Goal: Information Seeking & Learning: Learn about a topic

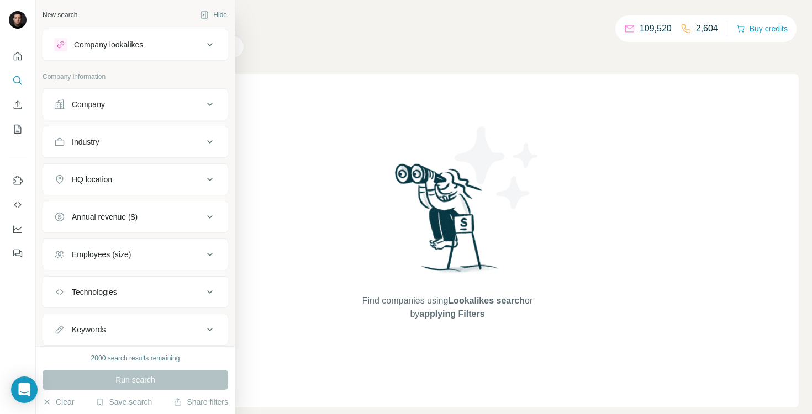
click at [79, 108] on div "Company" at bounding box center [88, 104] width 33 height 11
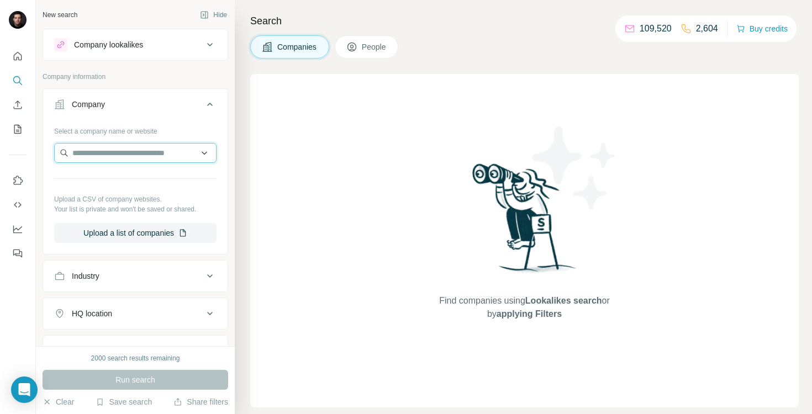
click at [107, 153] on input "text" at bounding box center [135, 153] width 162 height 20
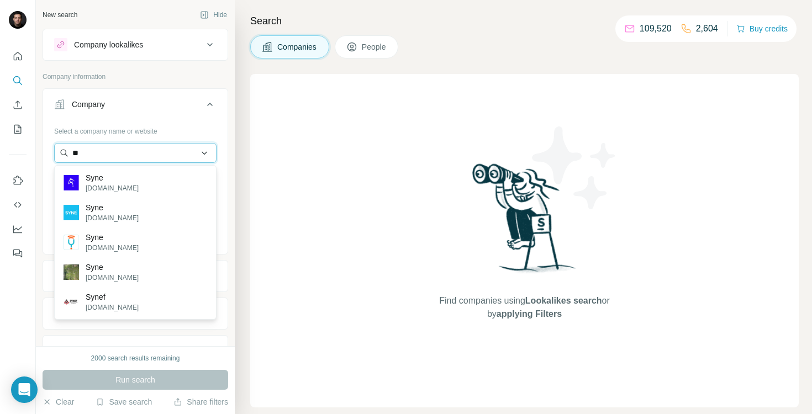
type input "*"
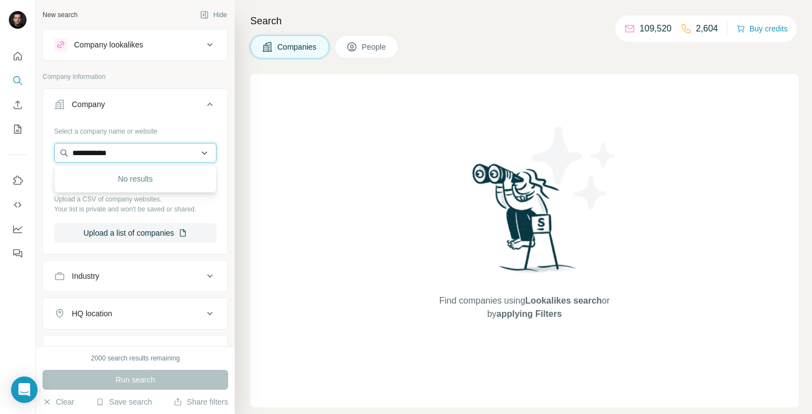
click at [99, 155] on input "**********" at bounding box center [135, 153] width 162 height 20
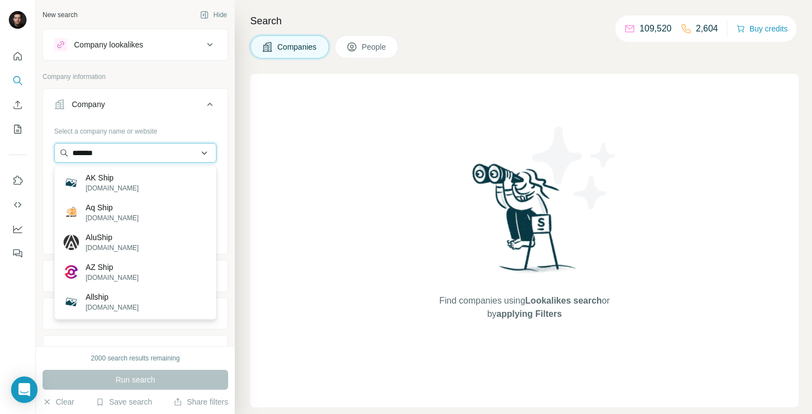
click at [87, 156] on input "*******" at bounding box center [135, 153] width 162 height 20
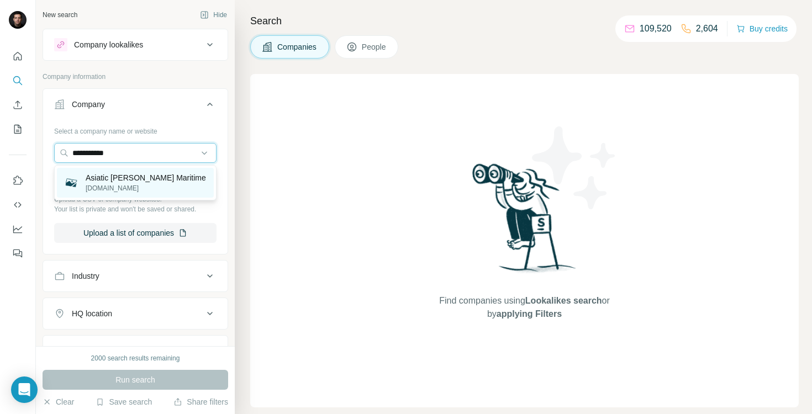
type input "**********"
click at [88, 187] on p "[DOMAIN_NAME]" at bounding box center [146, 188] width 120 height 10
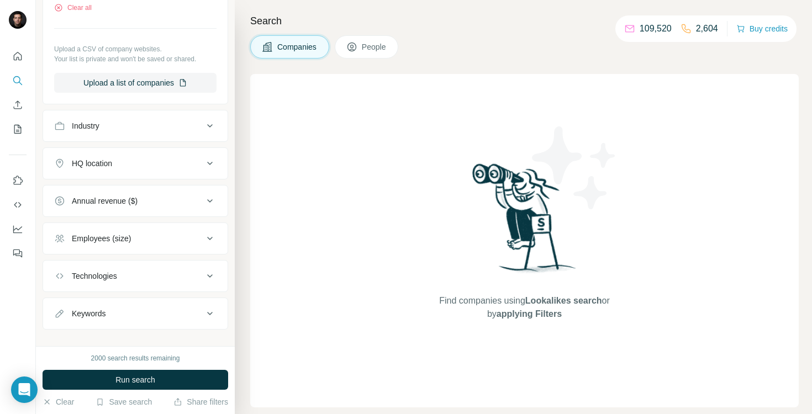
scroll to position [203, 0]
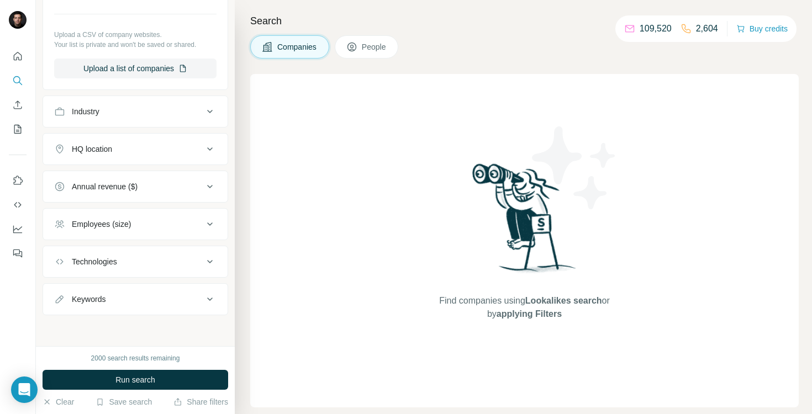
click at [135, 155] on button "HQ location" at bounding box center [135, 149] width 184 height 27
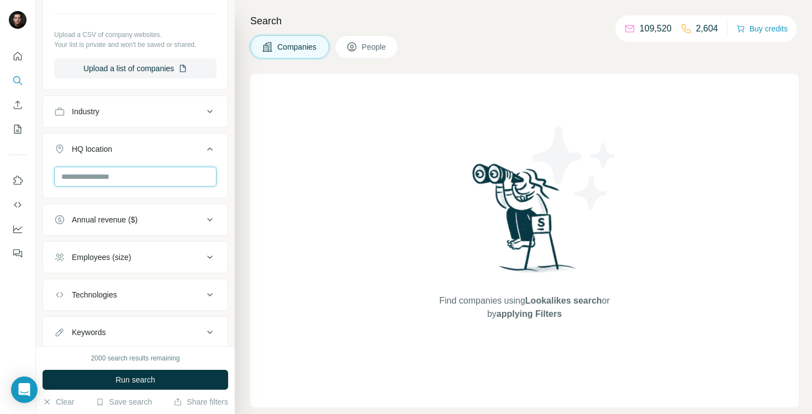
click at [131, 183] on input "text" at bounding box center [135, 177] width 162 height 20
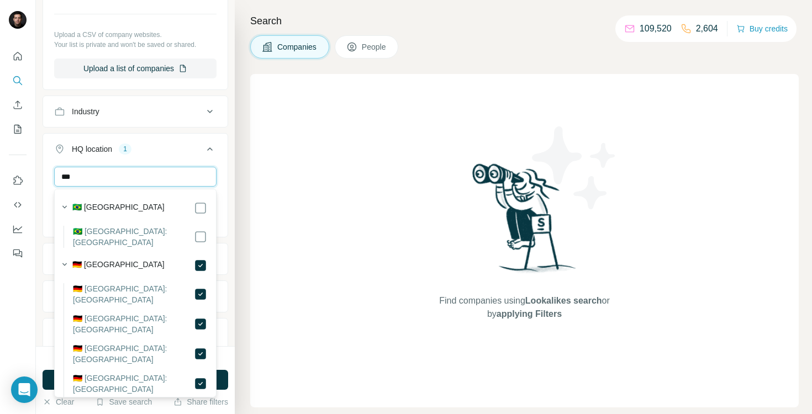
click at [155, 176] on input "***" at bounding box center [135, 177] width 162 height 20
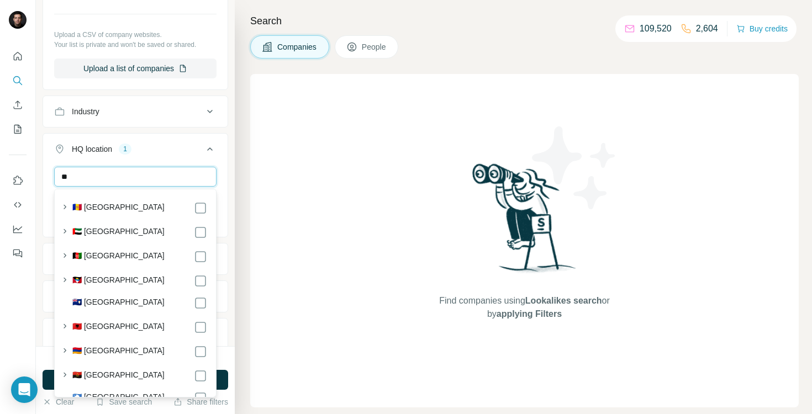
type input "*"
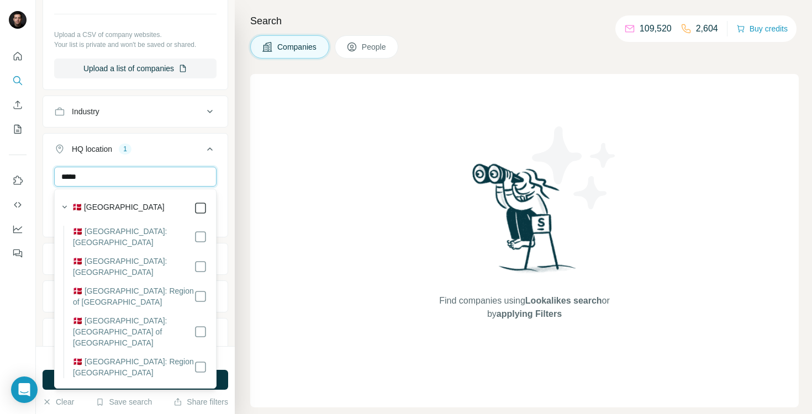
type input "*****"
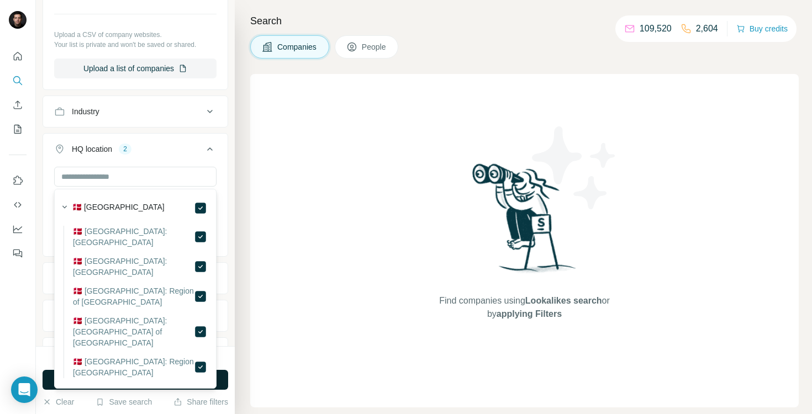
click at [126, 382] on span "Run search" at bounding box center [135, 379] width 40 height 11
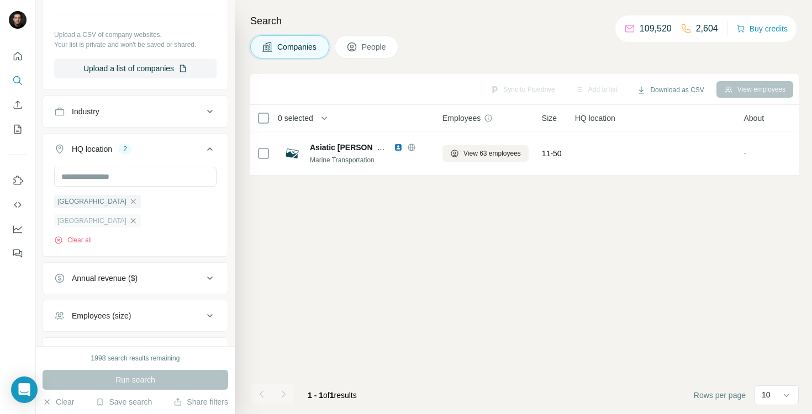
click at [137, 216] on icon "button" at bounding box center [133, 220] width 9 height 9
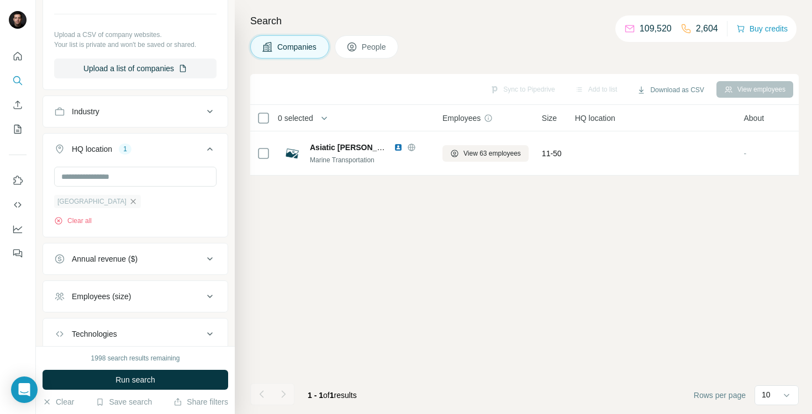
click at [129, 201] on icon "button" at bounding box center [133, 201] width 9 height 9
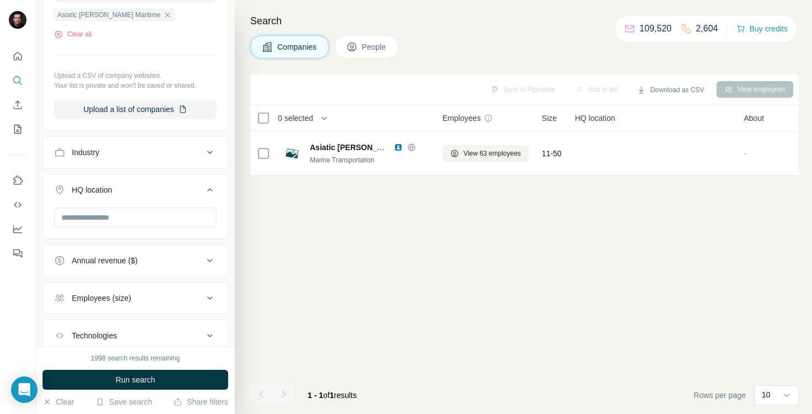
scroll to position [161, 0]
click at [210, 189] on icon at bounding box center [210, 190] width 6 height 3
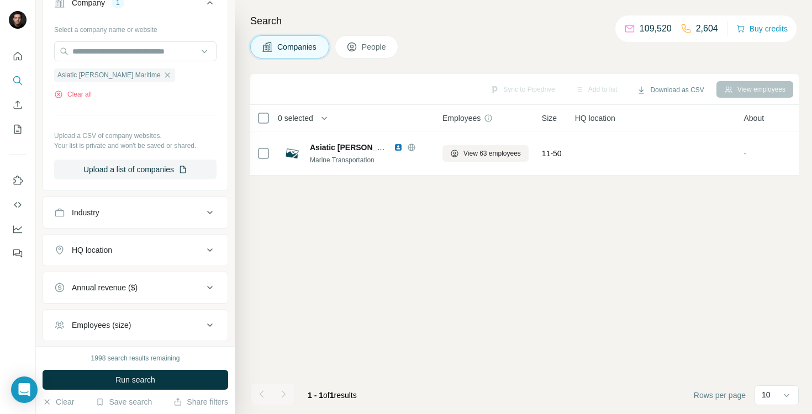
scroll to position [0, 0]
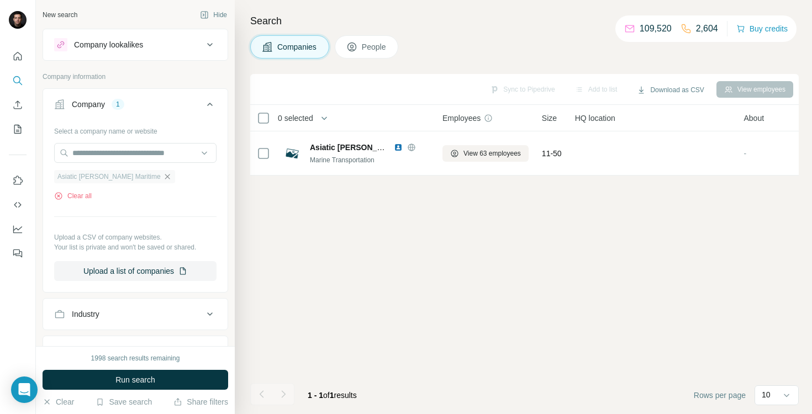
click at [165, 176] on icon "button" at bounding box center [167, 176] width 5 height 5
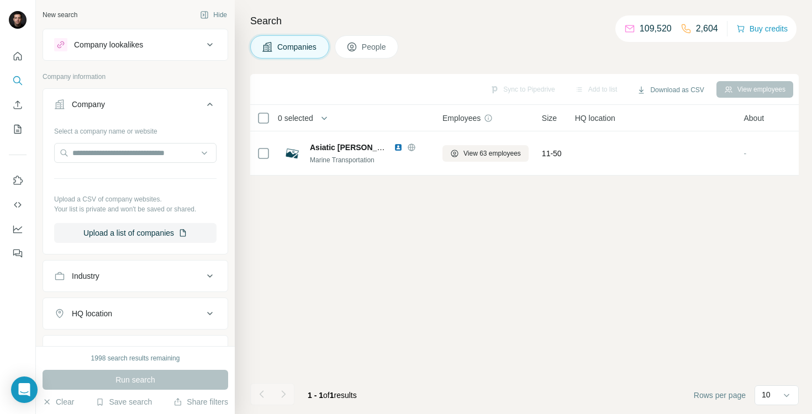
click at [212, 40] on icon at bounding box center [209, 44] width 13 height 13
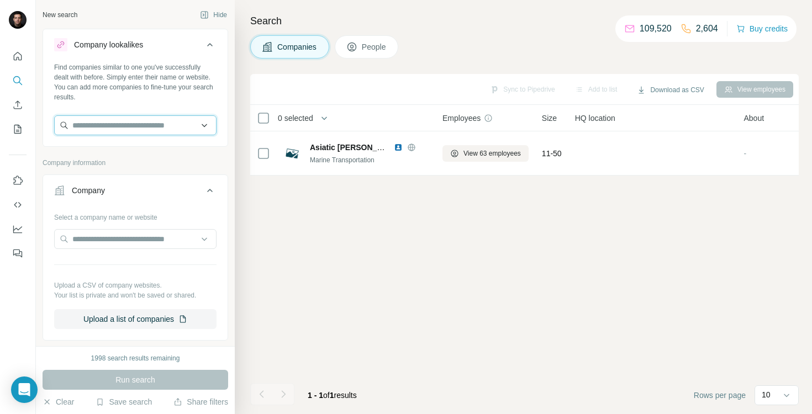
click at [128, 125] on input "text" at bounding box center [135, 125] width 162 height 20
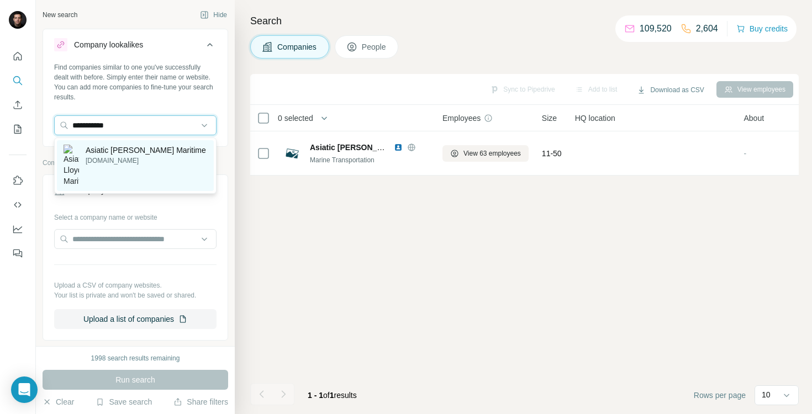
type input "**********"
click at [126, 154] on p "Asiatic [PERSON_NAME] Maritime" at bounding box center [146, 150] width 120 height 11
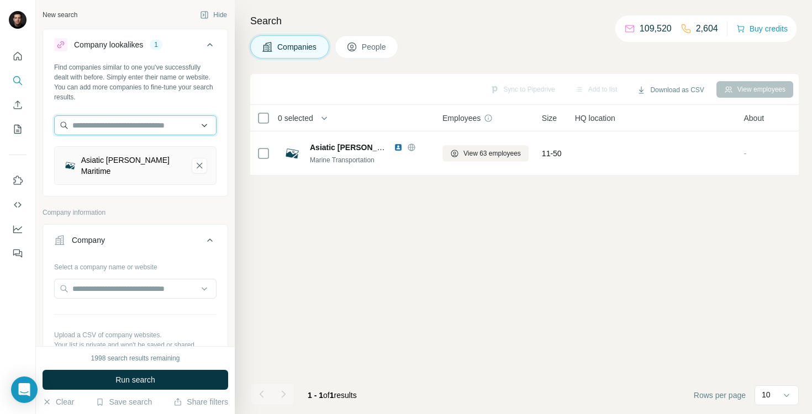
click at [98, 125] on input "text" at bounding box center [135, 125] width 162 height 20
type input "*"
click at [115, 125] on input "**********" at bounding box center [135, 125] width 162 height 20
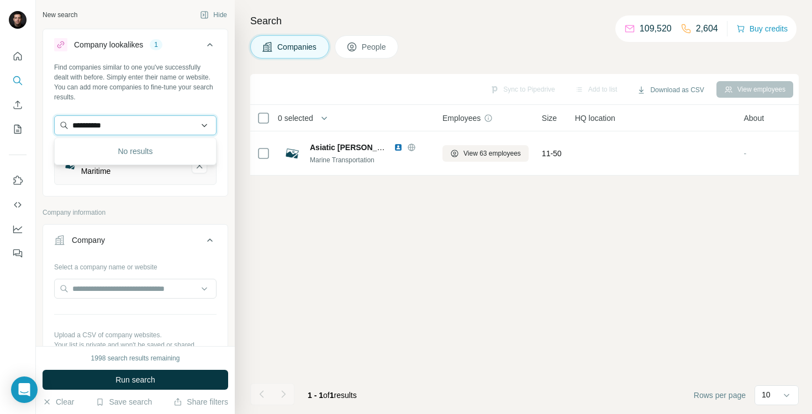
paste input "**********"
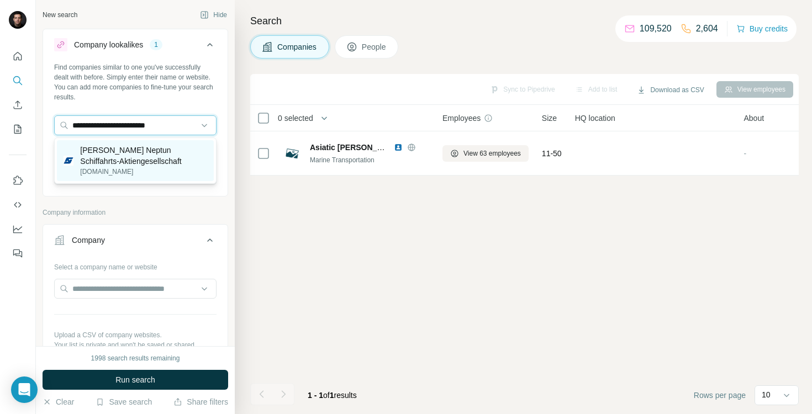
type input "**********"
click at [132, 149] on p "[PERSON_NAME] Neptun Schiffahrts-Aktiengesellschaft" at bounding box center [143, 156] width 127 height 22
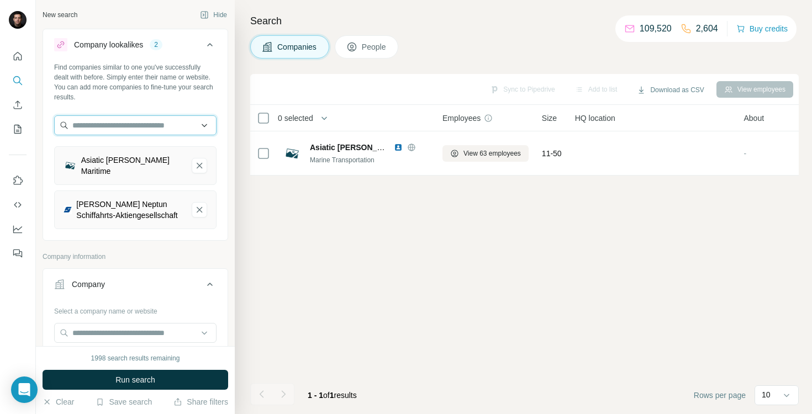
click at [108, 126] on input "text" at bounding box center [135, 125] width 162 height 20
paste input "**********"
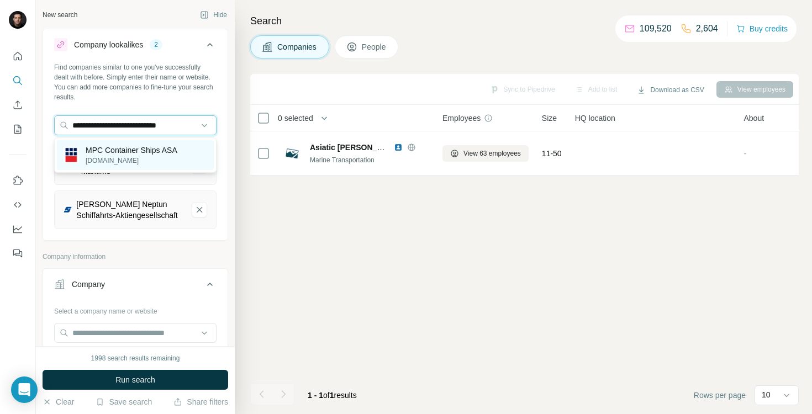
type input "**********"
click at [134, 152] on p "MPC Container Ships ASA" at bounding box center [132, 150] width 92 height 11
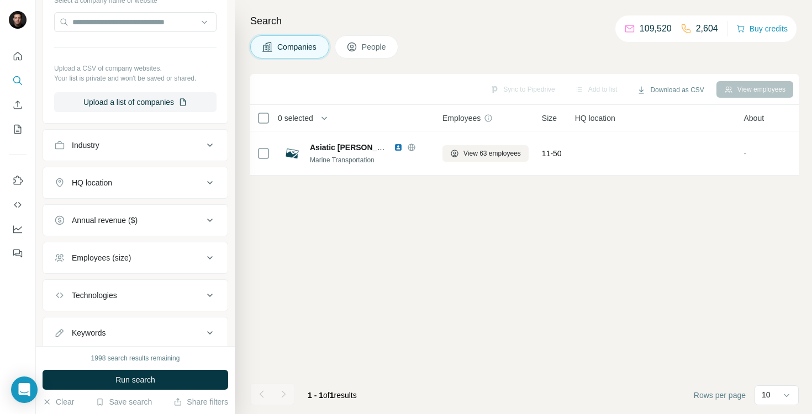
scroll to position [351, 0]
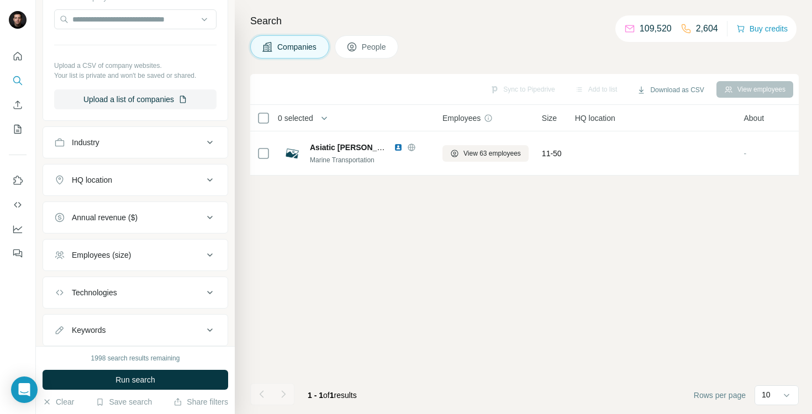
click at [135, 174] on div "HQ location" at bounding box center [128, 179] width 149 height 11
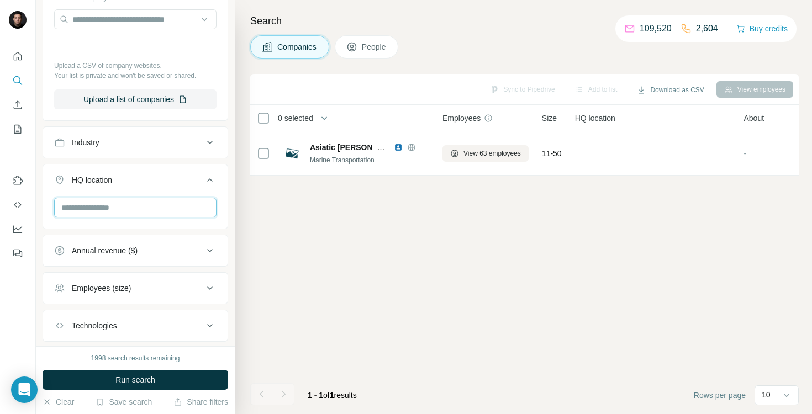
click at [117, 201] on input "text" at bounding box center [135, 208] width 162 height 20
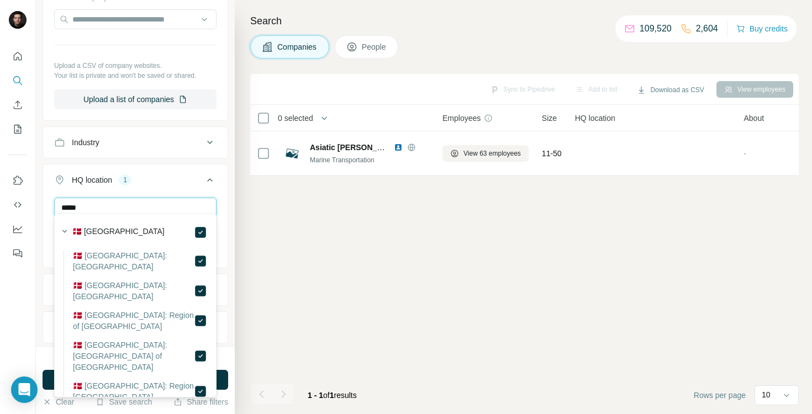
click at [140, 201] on input "*****" at bounding box center [135, 208] width 162 height 20
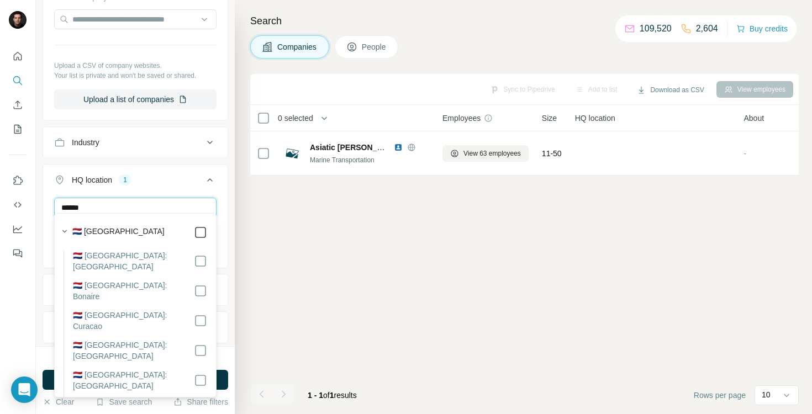
type input "******"
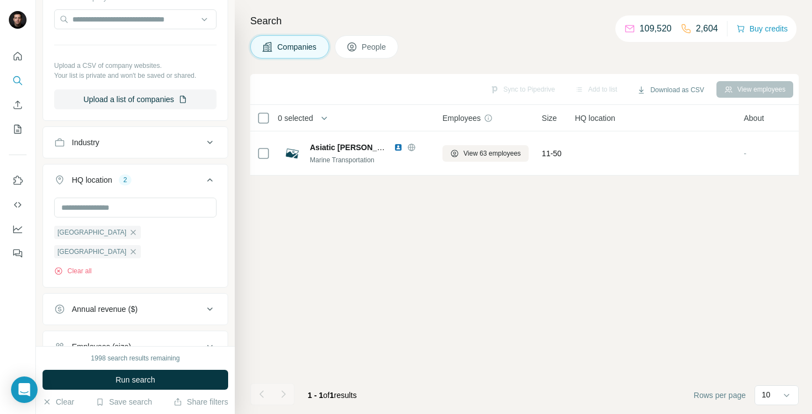
click at [227, 200] on div "HQ location 2 [GEOGRAPHIC_DATA] [GEOGRAPHIC_DATA] Clear all" at bounding box center [136, 226] width 186 height 124
click at [174, 377] on button "Run search" at bounding box center [136, 380] width 186 height 20
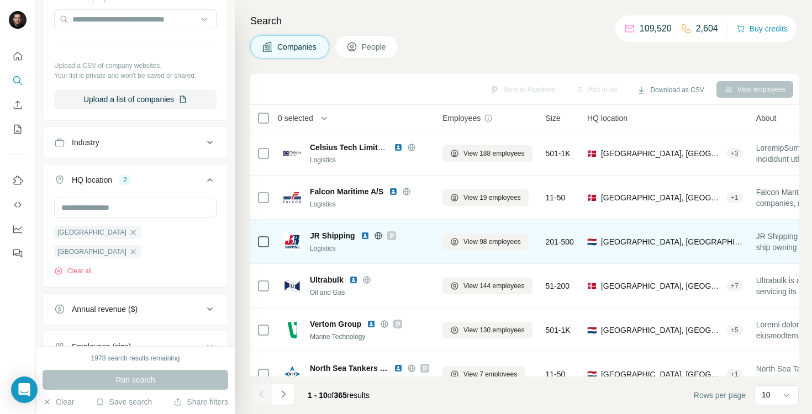
click at [377, 236] on icon at bounding box center [378, 235] width 9 height 9
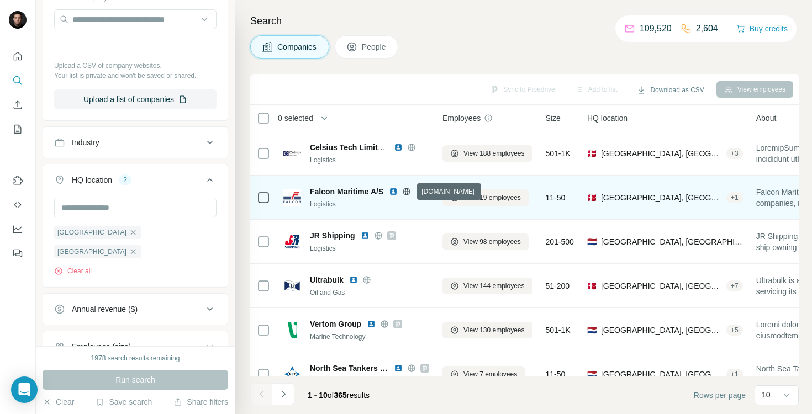
click at [406, 191] on icon at bounding box center [406, 191] width 9 height 9
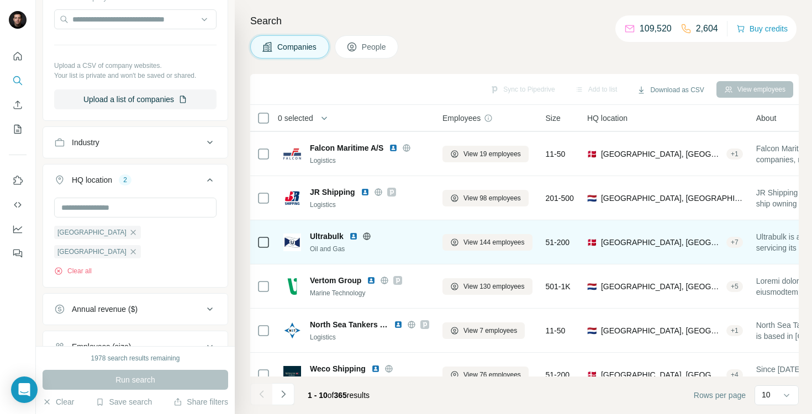
scroll to position [53, 0]
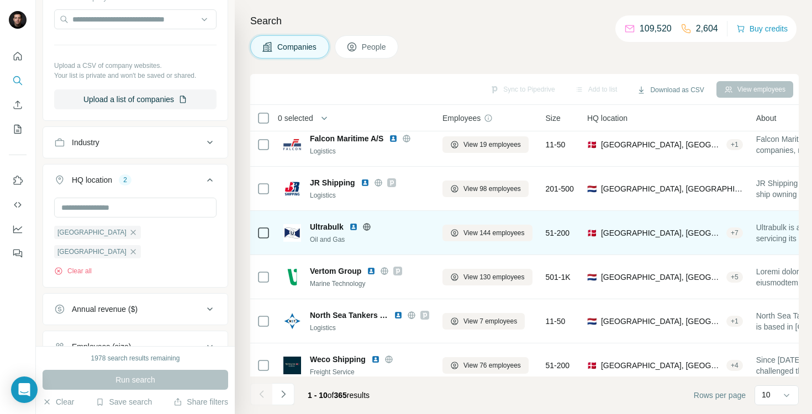
click at [367, 228] on icon at bounding box center [366, 227] width 9 height 9
click at [353, 225] on img at bounding box center [353, 227] width 9 height 9
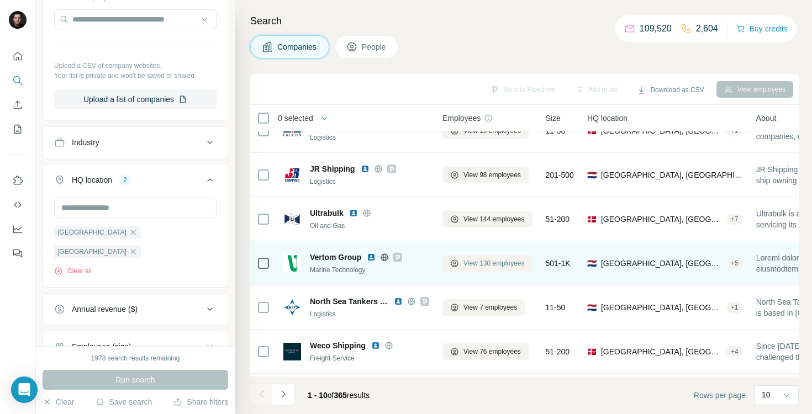
scroll to position [68, 0]
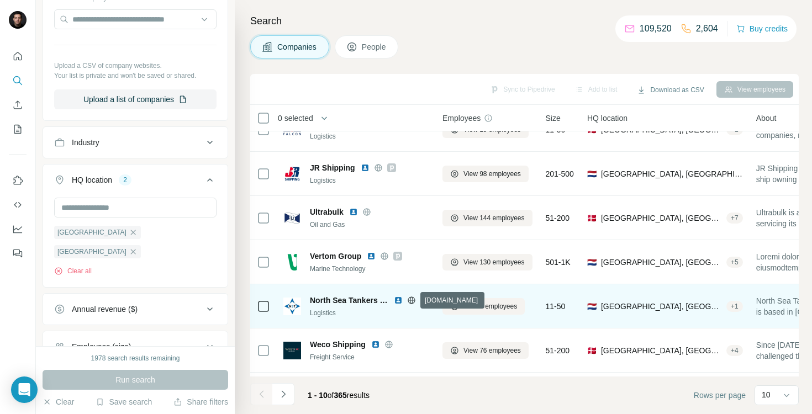
click at [409, 300] on icon at bounding box center [411, 300] width 9 height 9
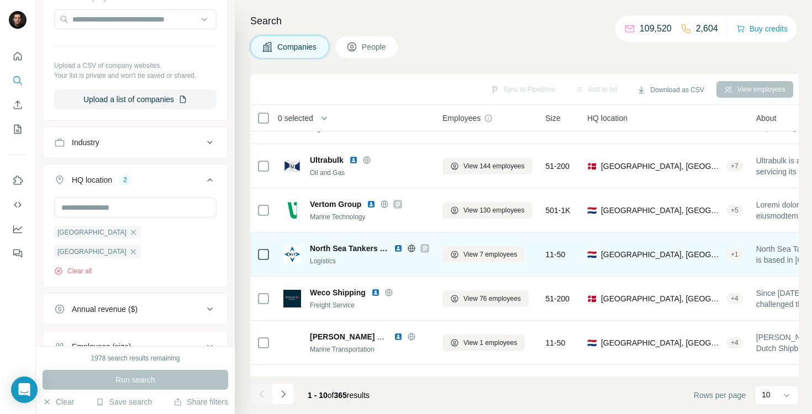
scroll to position [120, 0]
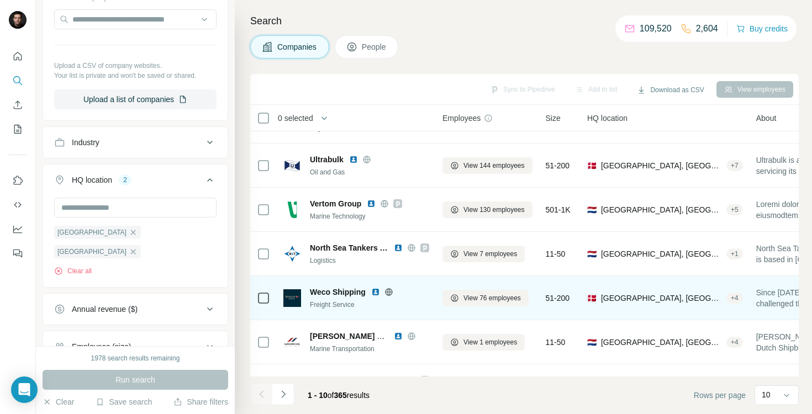
click at [388, 292] on icon at bounding box center [388, 292] width 9 height 9
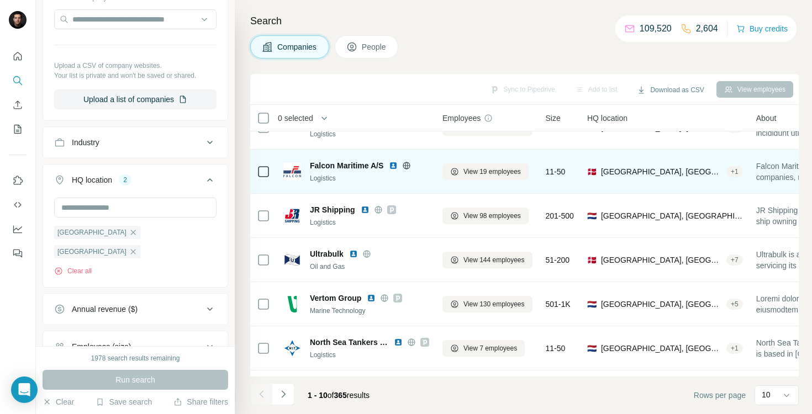
scroll to position [0, 0]
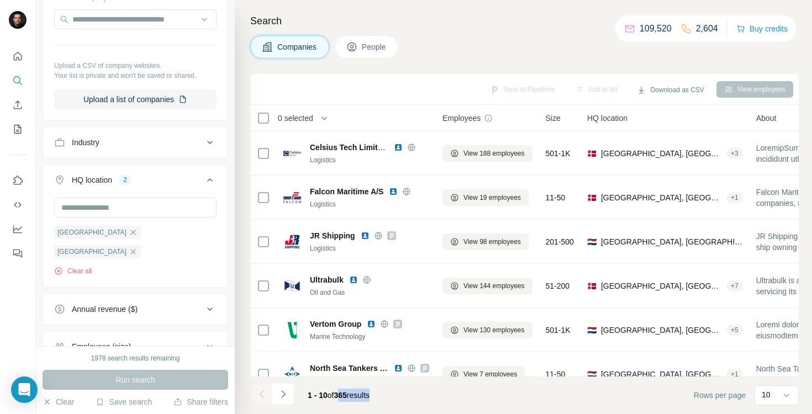
drag, startPoint x: 340, startPoint y: 396, endPoint x: 382, endPoint y: 396, distance: 42.5
click at [378, 396] on div "1 - 10 of 365 results" at bounding box center [339, 395] width 80 height 24
click at [414, 390] on footer "1 - 10 of 365 results Rows per page 10" at bounding box center [524, 396] width 548 height 38
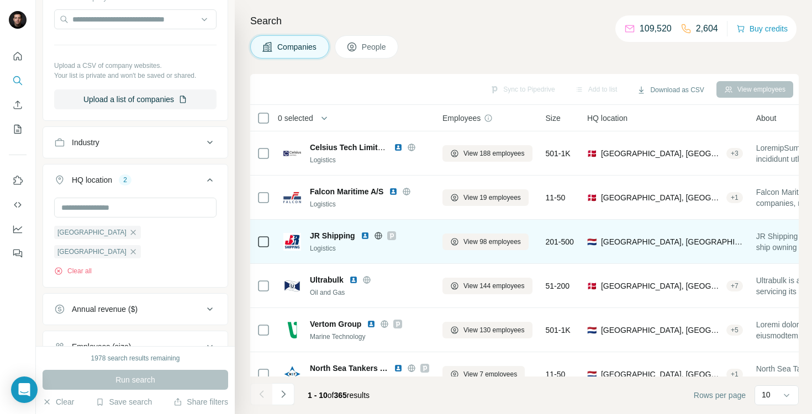
click at [376, 234] on icon at bounding box center [378, 235] width 9 height 9
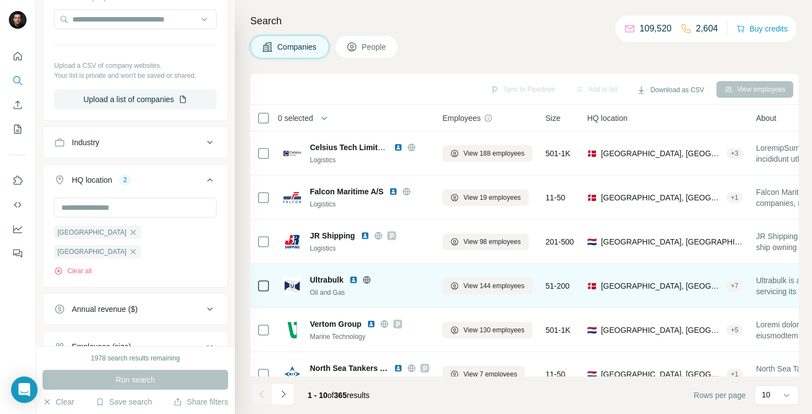
click at [368, 278] on icon at bounding box center [366, 279] width 3 height 7
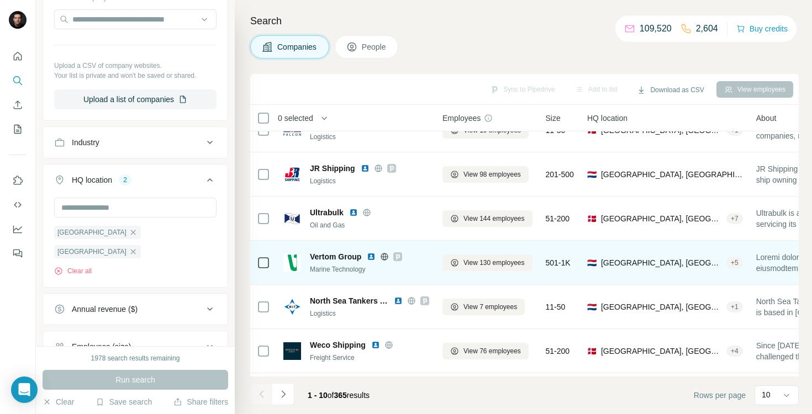
click at [384, 255] on icon at bounding box center [384, 256] width 3 height 7
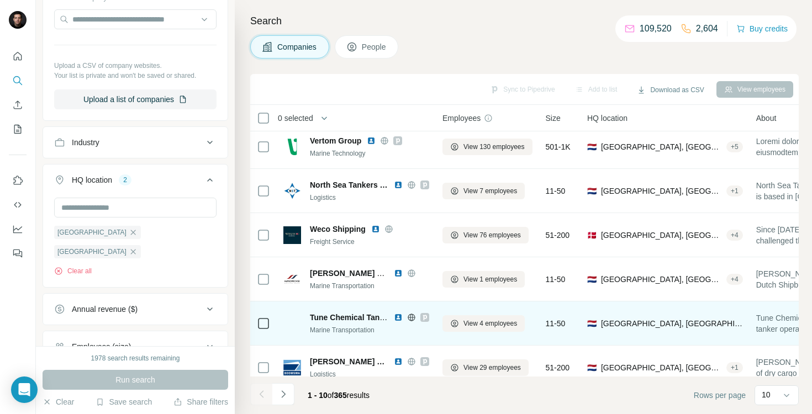
scroll to position [197, 0]
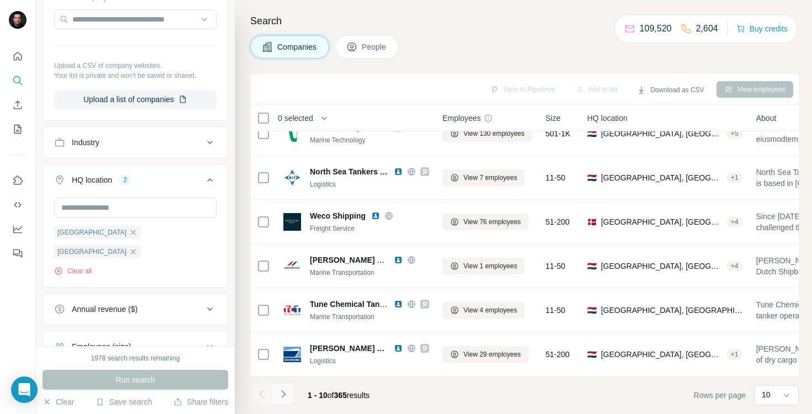
click at [284, 398] on icon "Navigate to next page" at bounding box center [283, 394] width 11 height 11
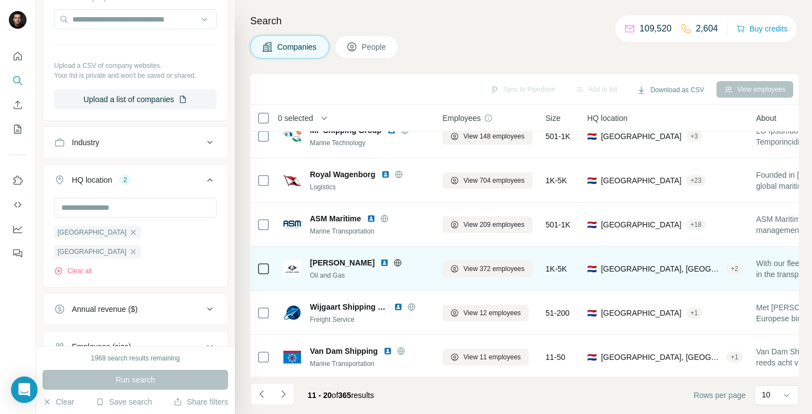
scroll to position [65, 0]
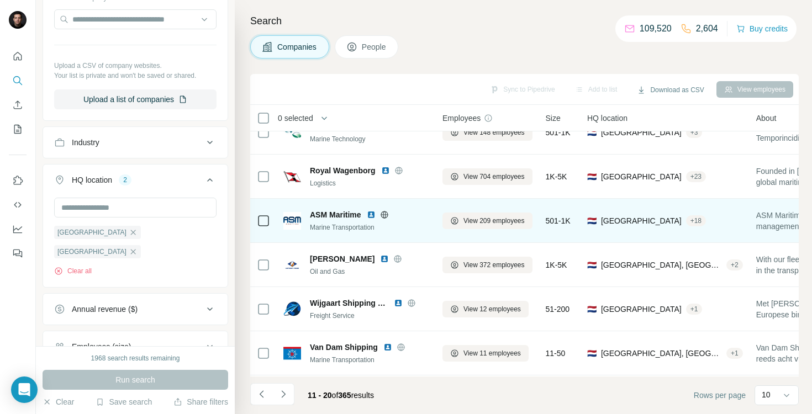
click at [385, 213] on icon at bounding box center [384, 214] width 9 height 9
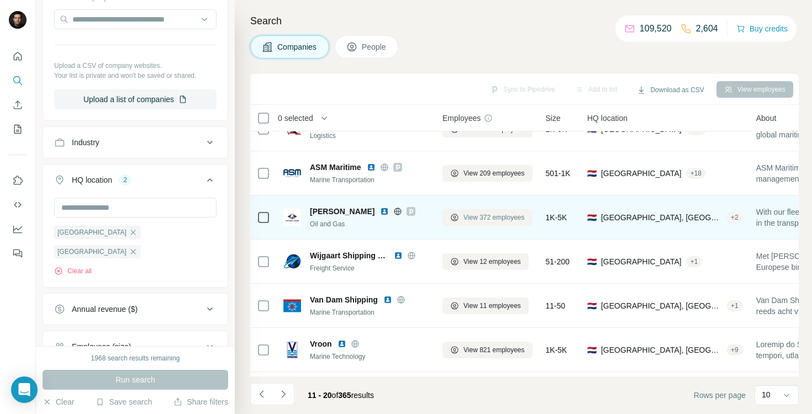
scroll to position [115, 0]
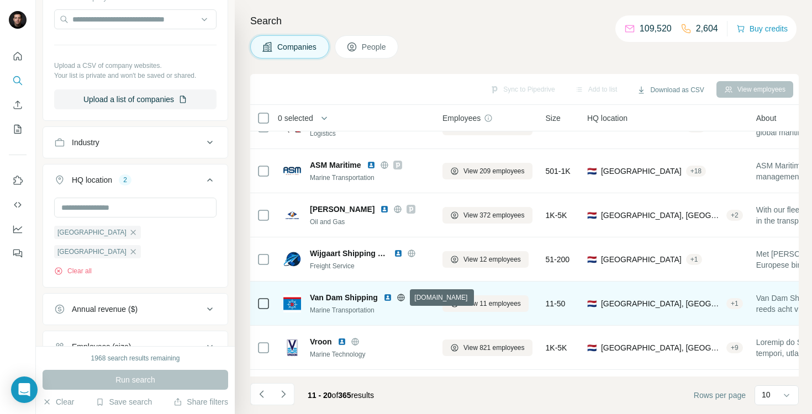
click at [400, 297] on icon at bounding box center [400, 297] width 9 height 9
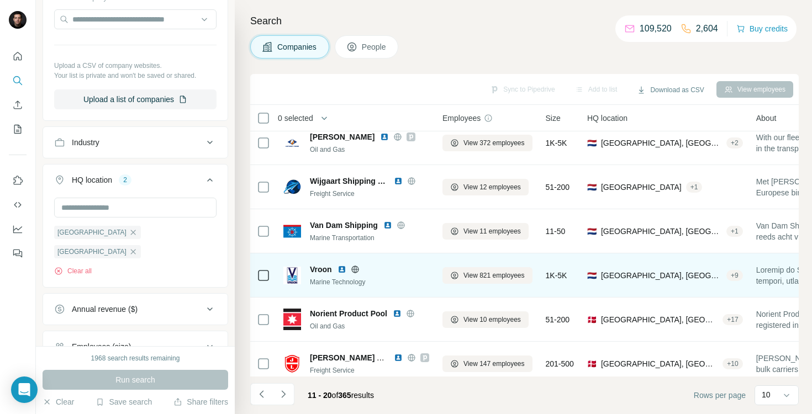
scroll to position [197, 0]
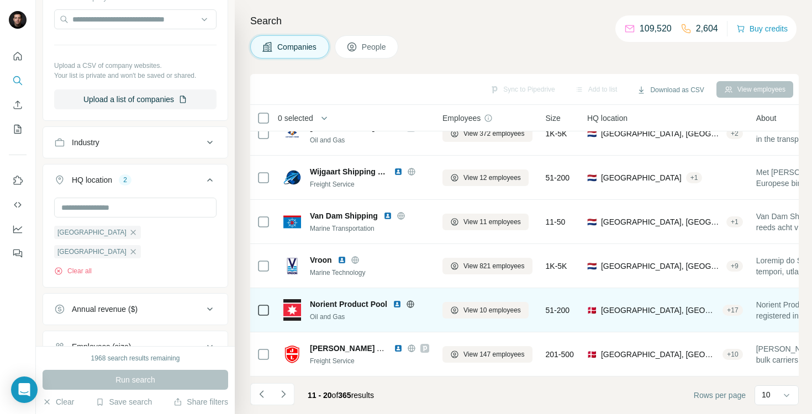
click at [409, 305] on icon at bounding box center [410, 304] width 9 height 9
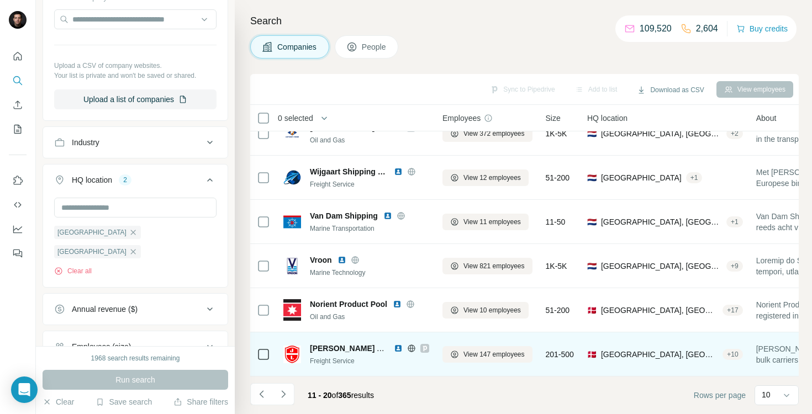
click at [411, 347] on icon at bounding box center [411, 348] width 9 height 9
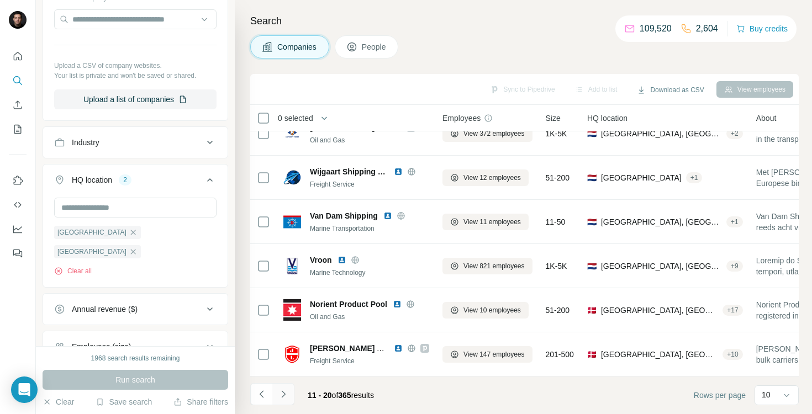
click at [286, 395] on icon "Navigate to next page" at bounding box center [283, 394] width 11 height 11
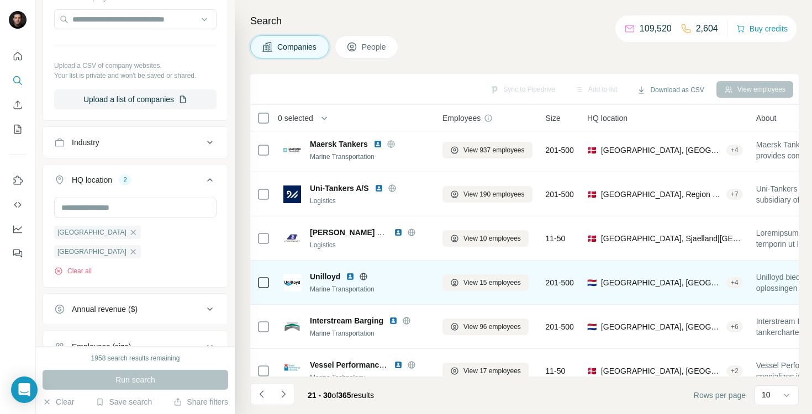
scroll to position [120, 0]
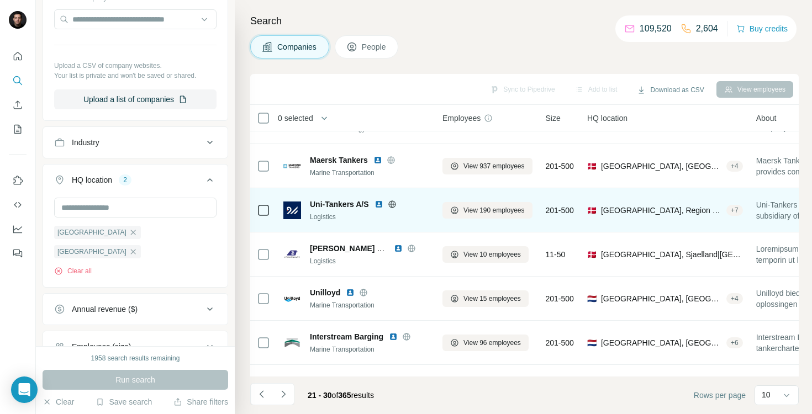
click at [392, 205] on icon at bounding box center [392, 204] width 9 height 9
click at [379, 203] on img at bounding box center [378, 204] width 9 height 9
click at [379, 206] on img at bounding box center [378, 204] width 9 height 9
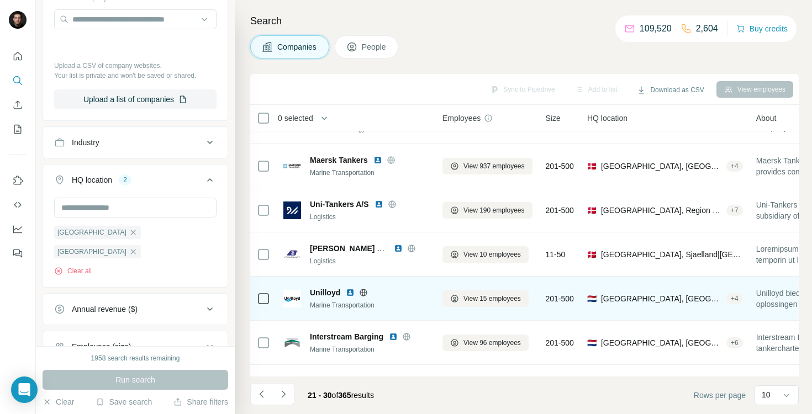
scroll to position [171, 0]
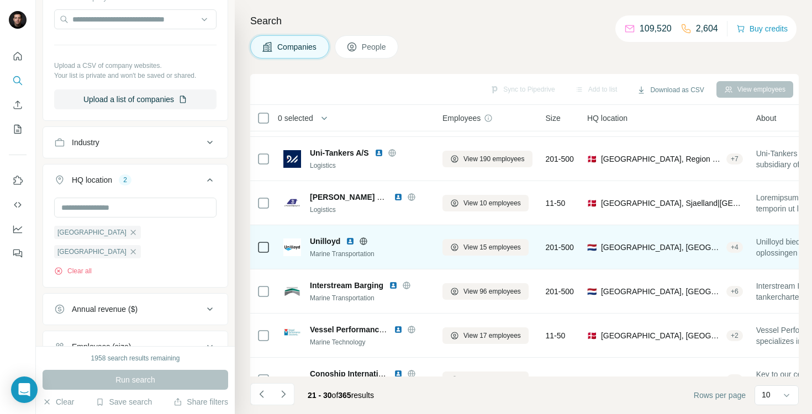
click at [349, 241] on img at bounding box center [350, 241] width 9 height 9
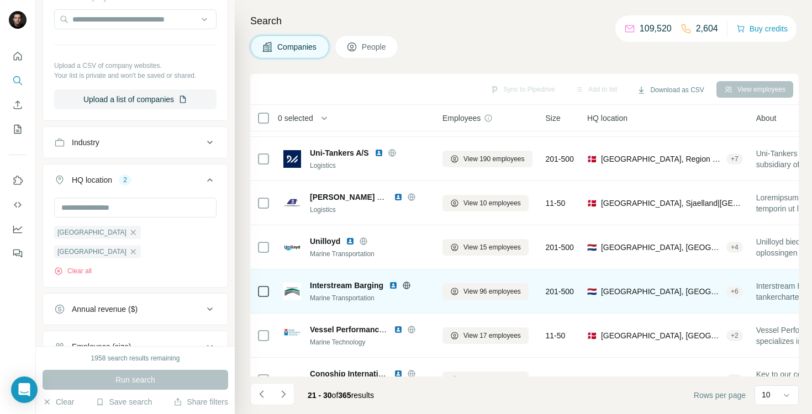
scroll to position [197, 0]
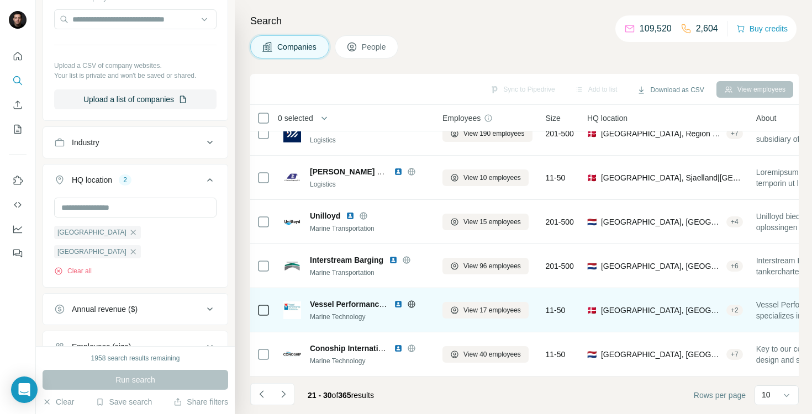
click at [399, 305] on img at bounding box center [398, 304] width 9 height 9
click at [412, 305] on icon at bounding box center [411, 303] width 3 height 7
